Goal: Use online tool/utility: Utilize a website feature to perform a specific function

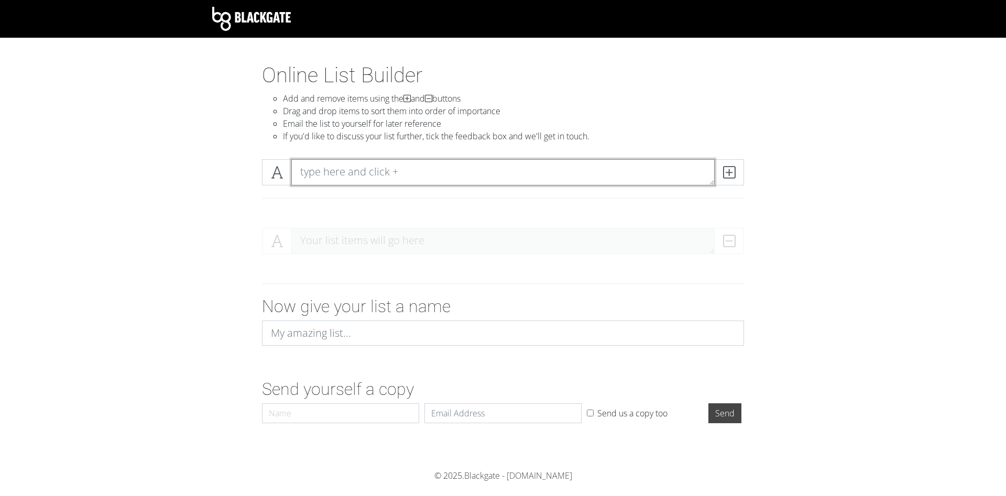
click at [355, 178] on textarea at bounding box center [502, 172] width 423 height 26
click at [742, 175] on span at bounding box center [729, 172] width 30 height 26
click at [725, 169] on icon at bounding box center [729, 172] width 12 height 10
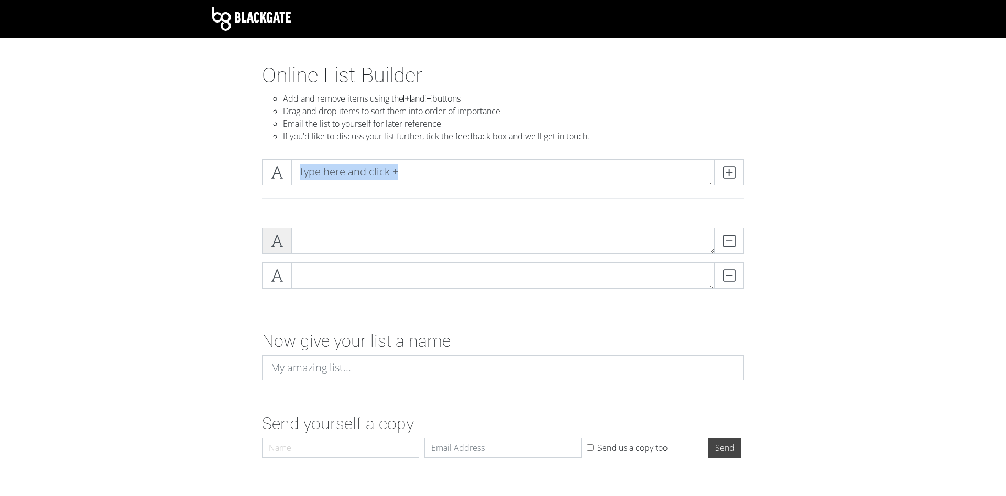
drag, startPoint x: 274, startPoint y: 160, endPoint x: 277, endPoint y: 228, distance: 67.6
click at [278, 224] on section "Online List Builder Add and remove items using the and buttons Drag and drop it…" at bounding box center [503, 283] width 1006 height 441
click at [274, 236] on icon at bounding box center [277, 241] width 12 height 10
click at [339, 172] on textarea at bounding box center [502, 172] width 423 height 26
type textarea "1"
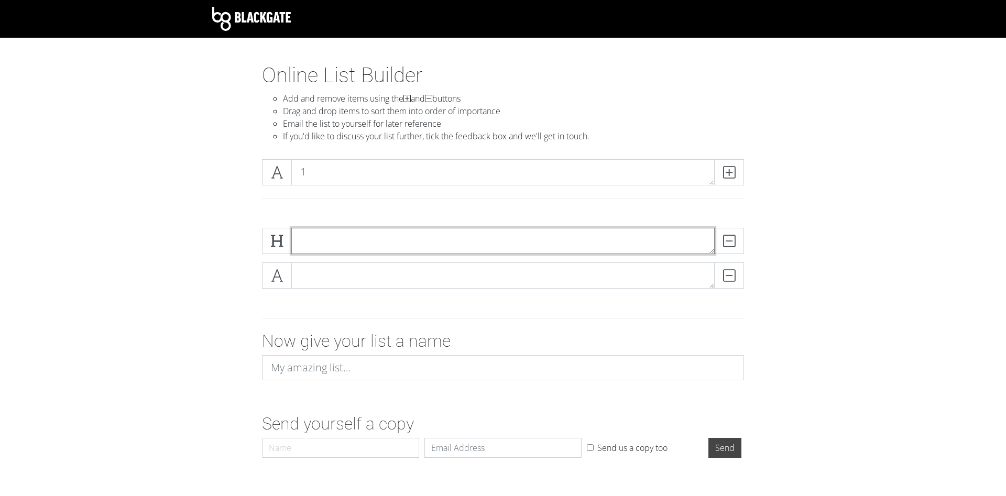
click at [345, 237] on textarea at bounding box center [502, 241] width 423 height 26
type textarea "2"
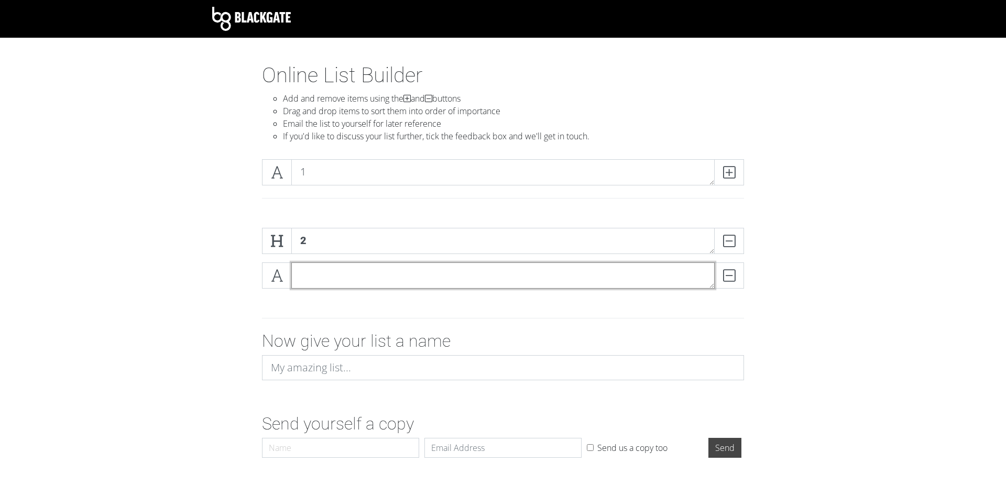
click at [330, 275] on textarea at bounding box center [502, 275] width 423 height 26
type textarea "3"
click at [224, 266] on div "2 DELETE 3 DELETE" at bounding box center [502, 262] width 597 height 86
drag, startPoint x: 273, startPoint y: 170, endPoint x: 281, endPoint y: 210, distance: 40.7
click at [281, 210] on div "1" at bounding box center [503, 185] width 498 height 52
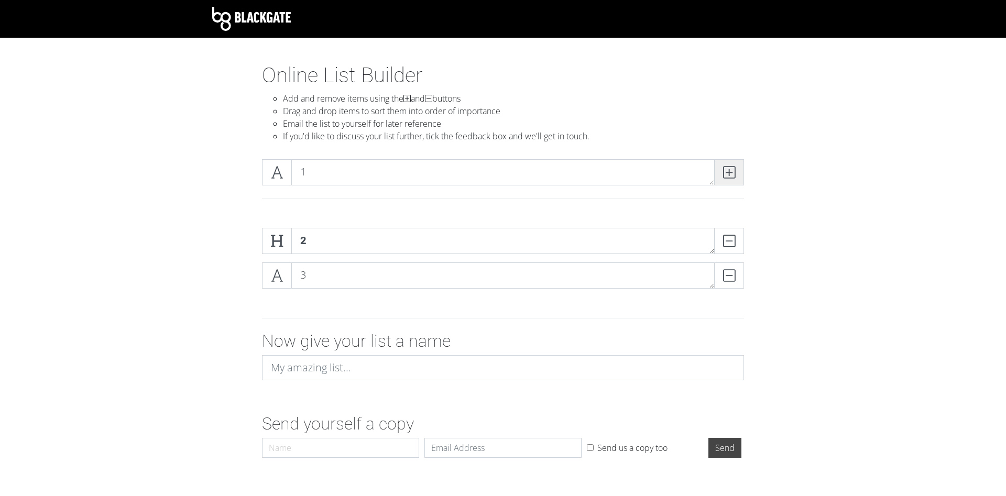
click at [733, 167] on icon at bounding box center [729, 172] width 12 height 10
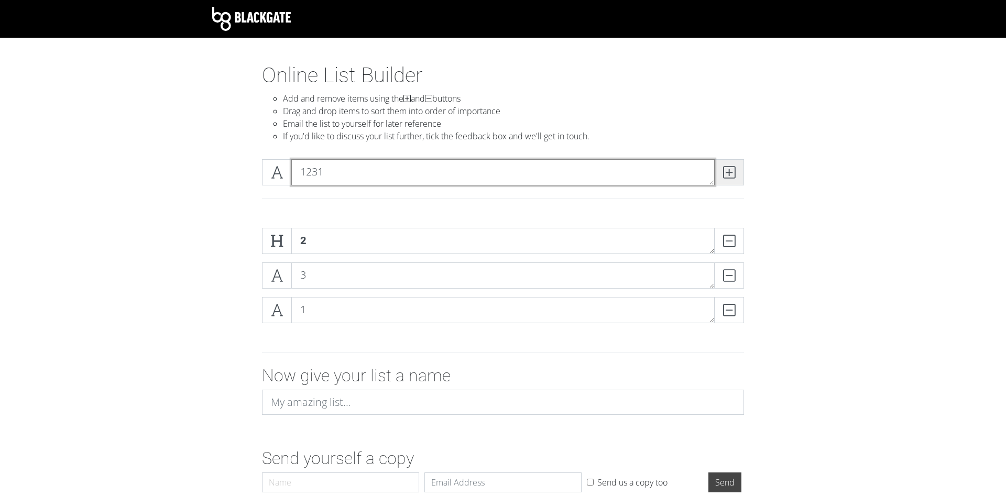
type textarea "1231"
click at [733, 167] on icon at bounding box center [729, 172] width 12 height 10
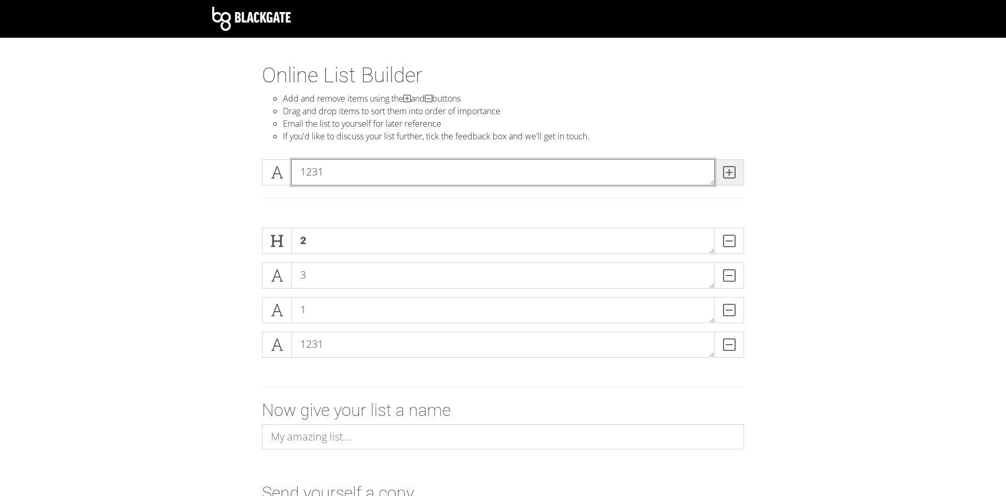
type textarea "1231"
click at [730, 168] on icon at bounding box center [729, 172] width 12 height 10
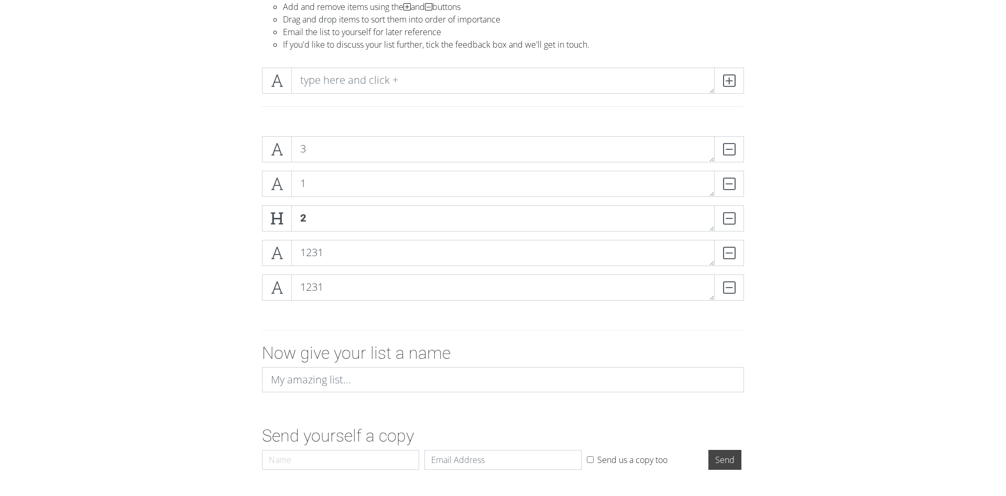
scroll to position [107, 0]
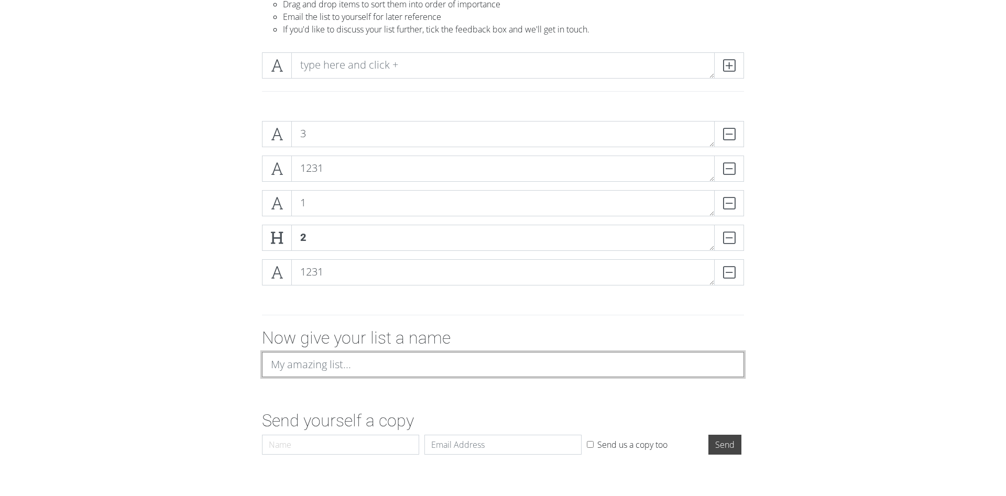
click at [338, 359] on input at bounding box center [503, 364] width 482 height 25
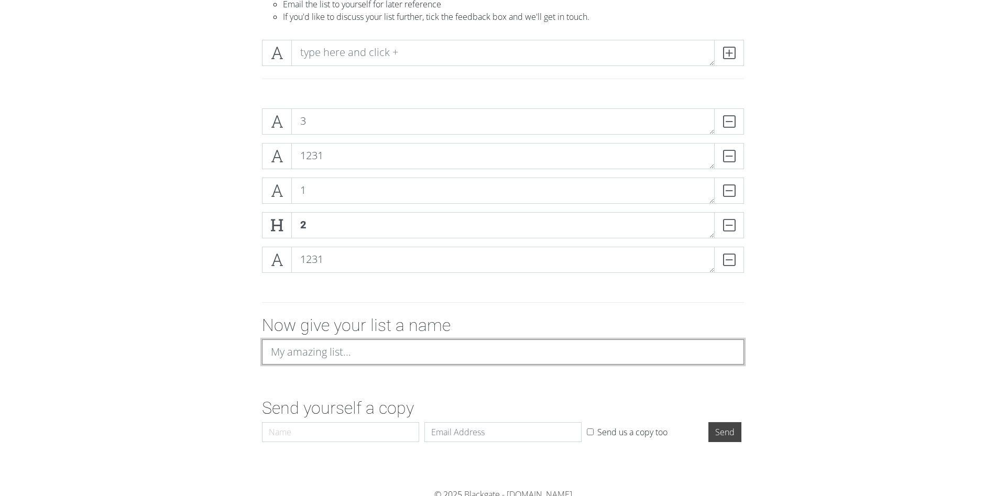
scroll to position [124, 0]
